Goal: Download file/media

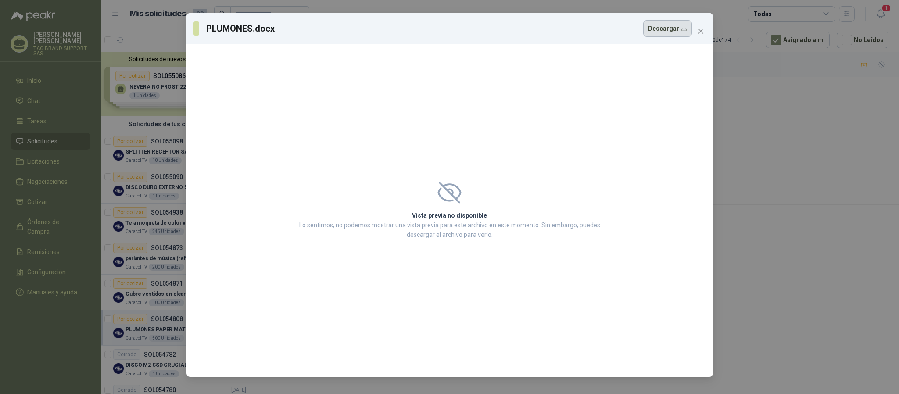
scroll to position [58, 0]
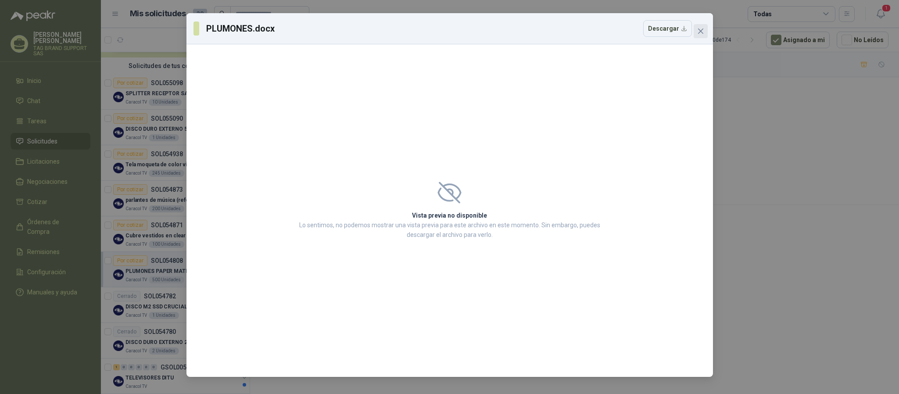
click at [700, 33] on icon "close" at bounding box center [700, 31] width 7 height 7
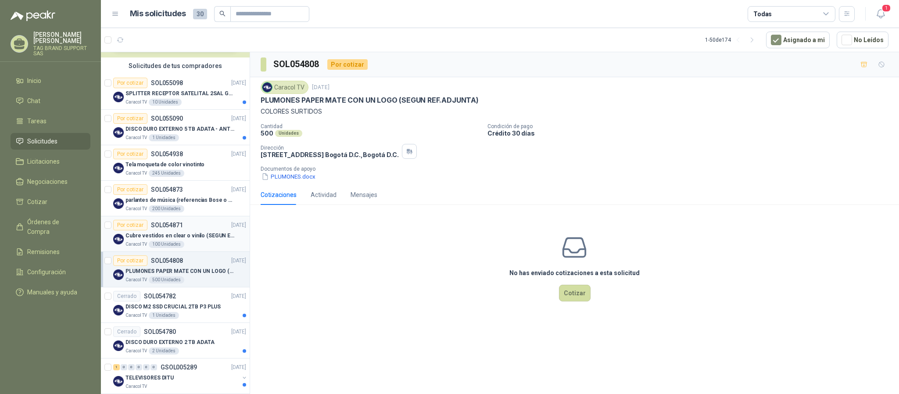
scroll to position [0, 0]
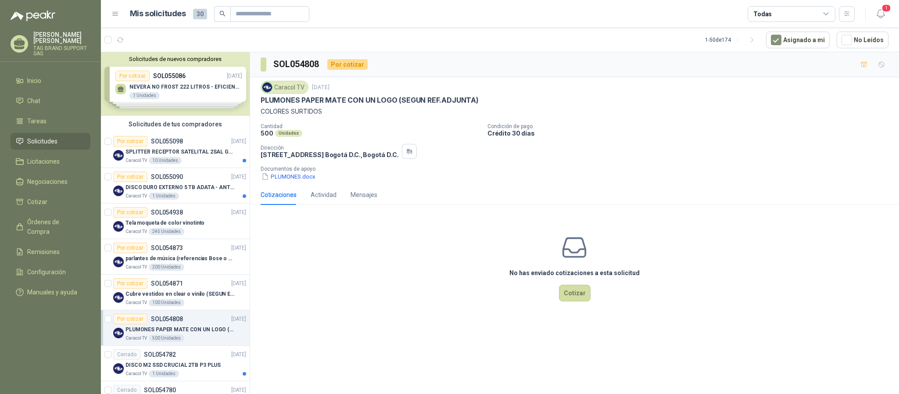
click at [62, 140] on li "Solicitudes" at bounding box center [50, 141] width 69 height 10
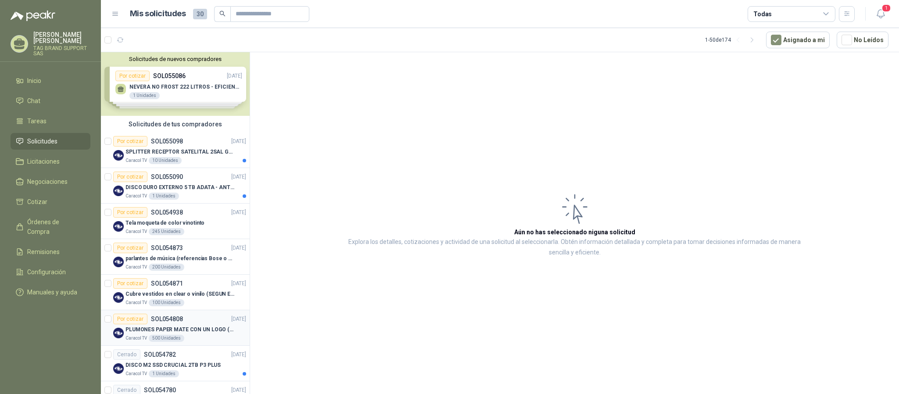
click at [175, 322] on p "SOL054808" at bounding box center [167, 319] width 32 height 6
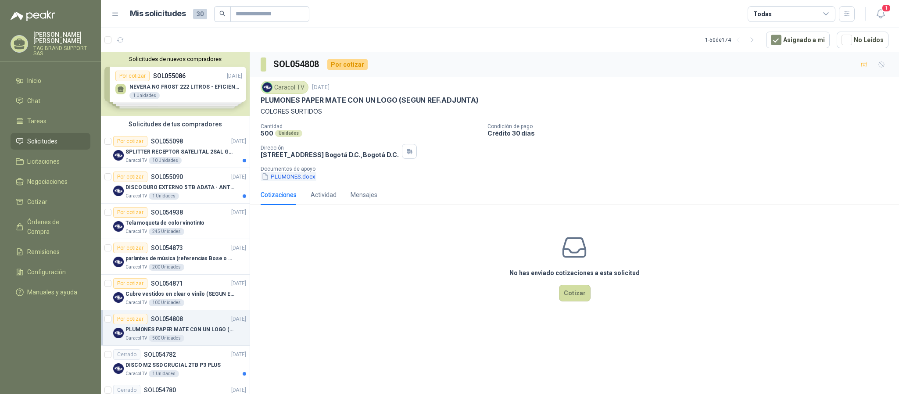
click at [294, 175] on button "PLUMONES.docx" at bounding box center [289, 176] width 56 height 9
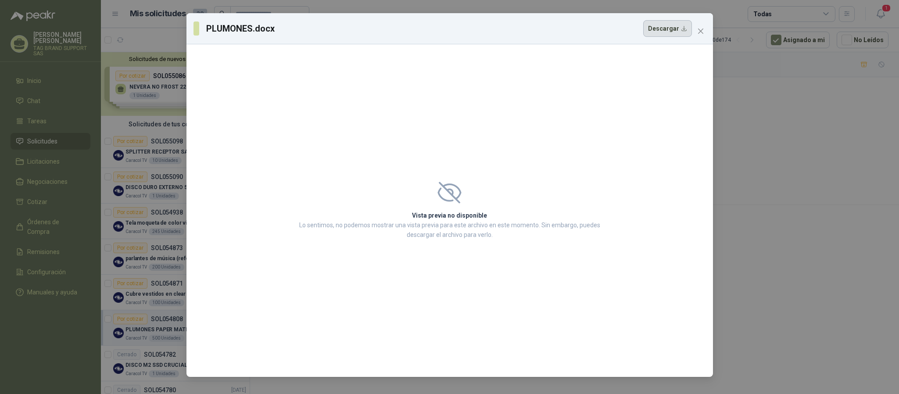
click at [661, 30] on button "Descargar" at bounding box center [667, 28] width 49 height 17
click at [703, 32] on icon "close" at bounding box center [700, 31] width 7 height 7
